Goal: Transaction & Acquisition: Download file/media

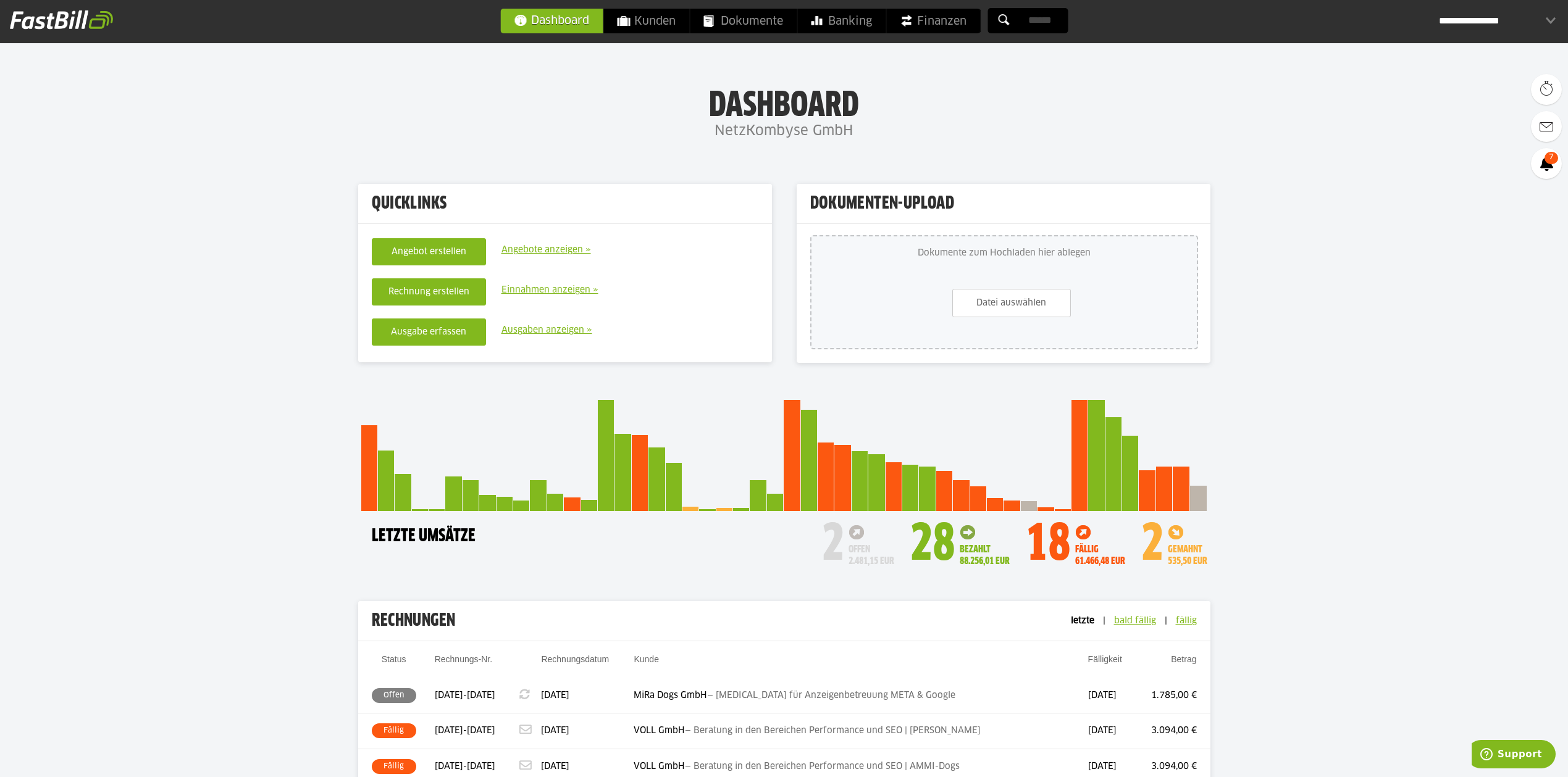
click at [1056, 22] on input "text" at bounding box center [1027, 20] width 80 height 25
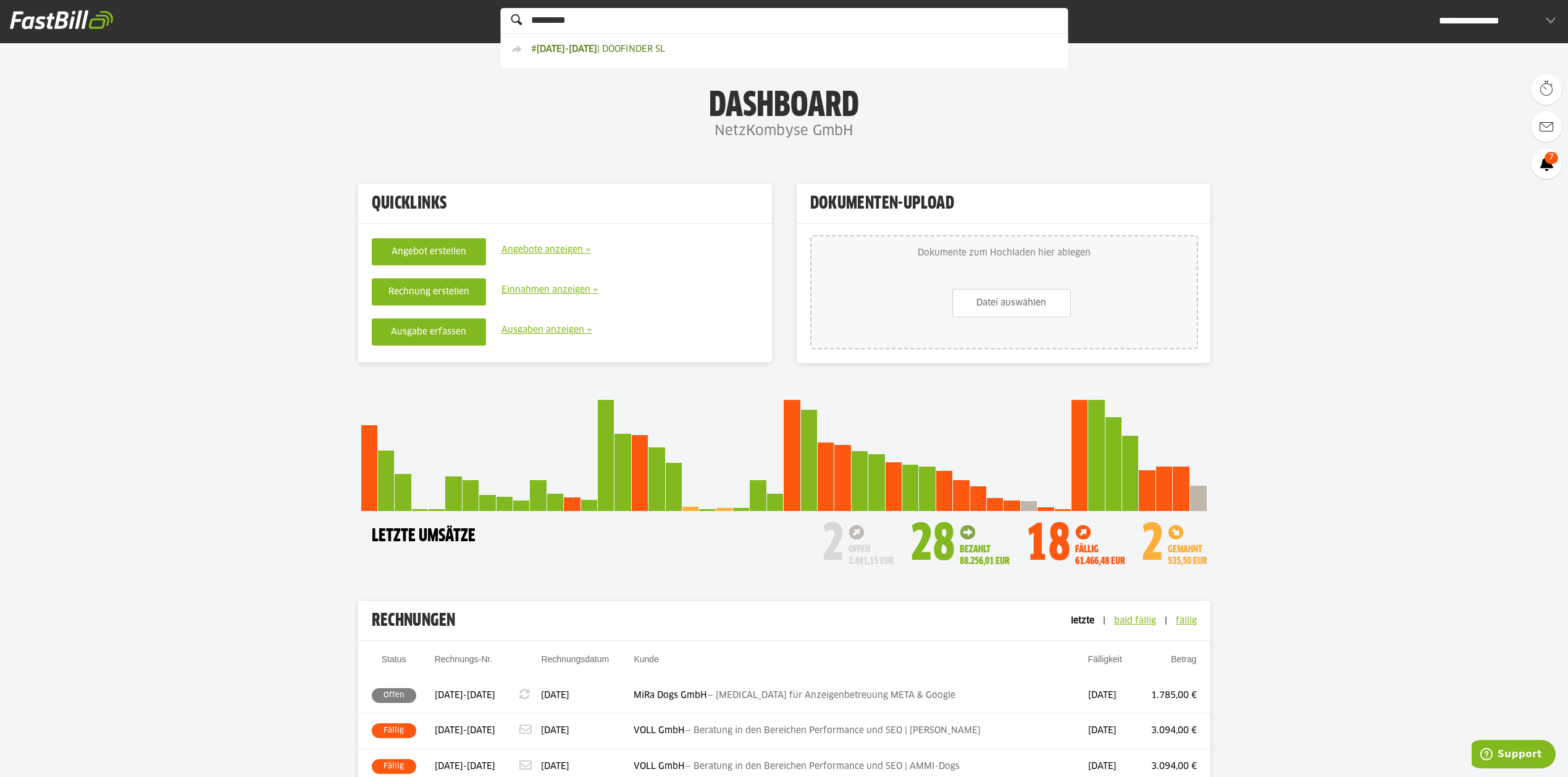
type input "*********"
click at [627, 56] on ul "# [DATE]-[DATE] | DOOFINDER SL" at bounding box center [787, 49] width 574 height 35
click at [628, 48] on link "# [DATE]-[DATE] | DOOFINDER SL" at bounding box center [597, 49] width 187 height 14
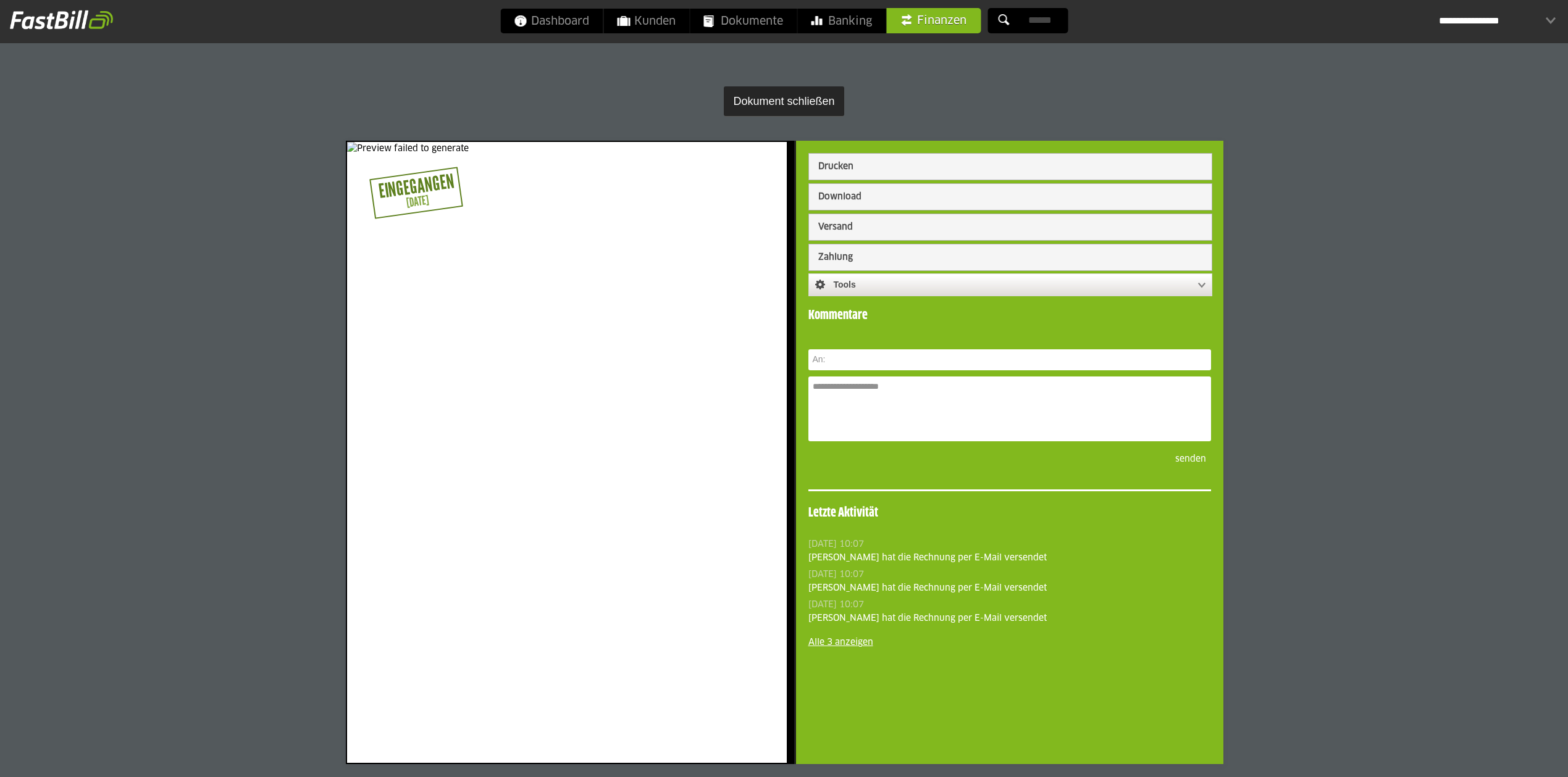
scroll to position [11, 0]
click at [899, 198] on button "Download" at bounding box center [1010, 197] width 403 height 26
